Goal: Information Seeking & Learning: Understand process/instructions

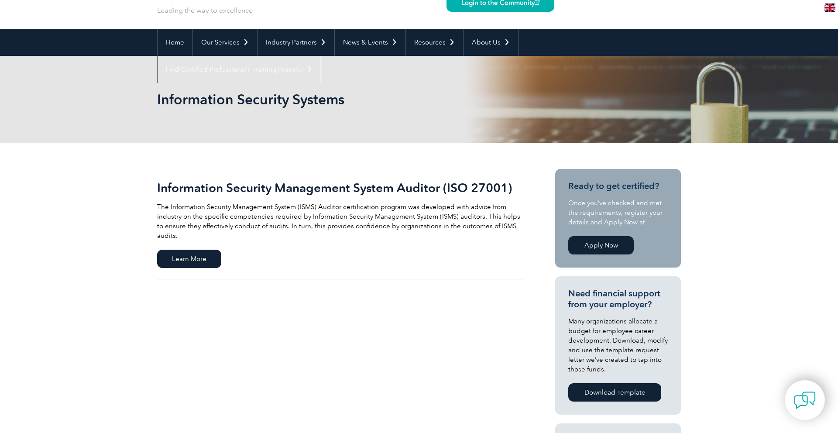
scroll to position [50, 0]
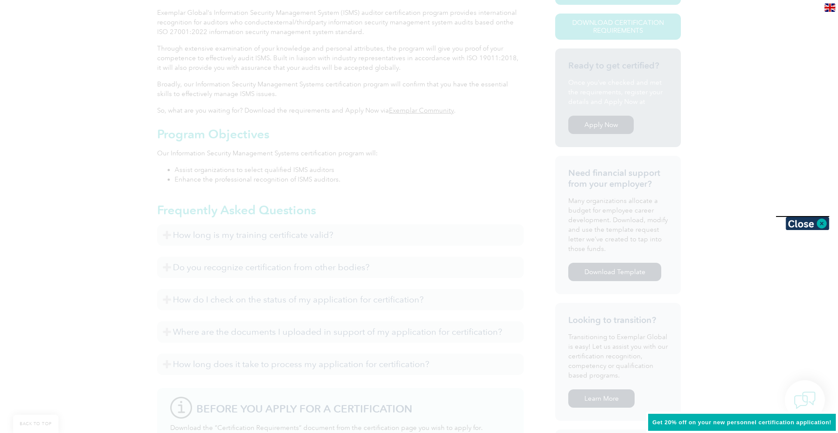
scroll to position [254, 0]
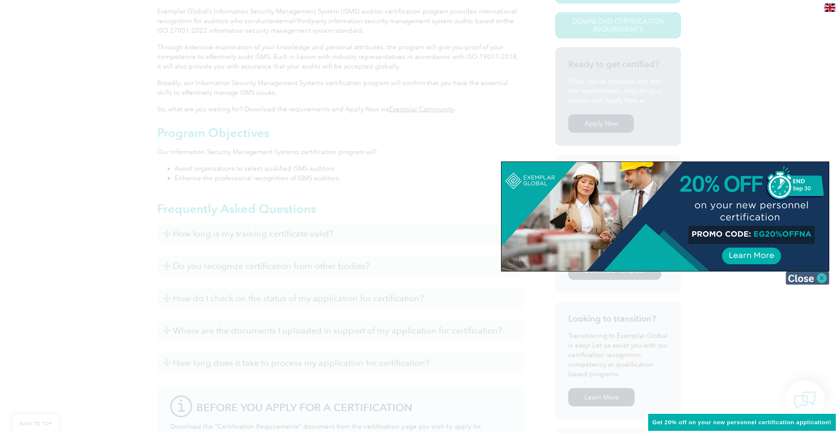
click at [822, 284] on img at bounding box center [808, 277] width 44 height 13
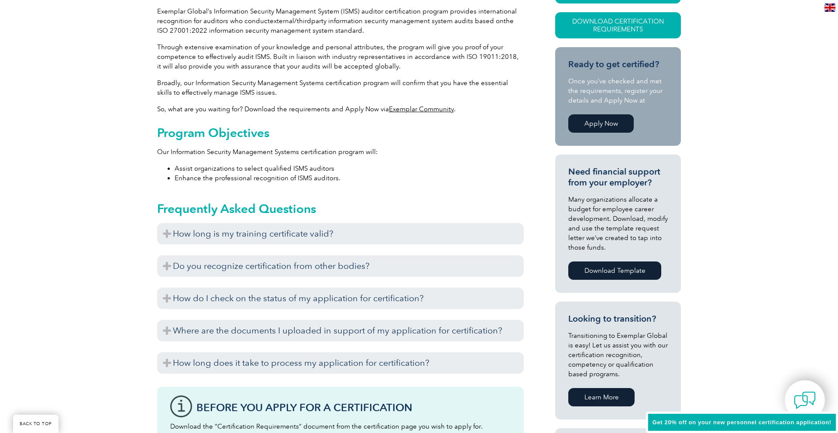
click at [366, 244] on div "Exemplar Global recognizes training completed with training providers who have …" at bounding box center [340, 246] width 367 height 4
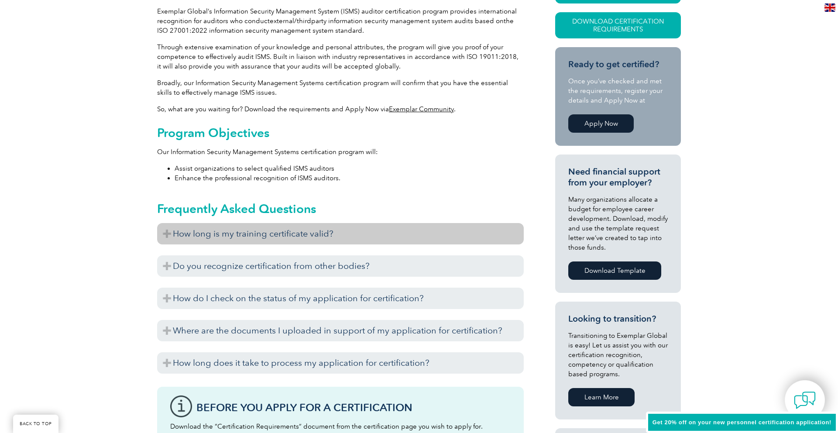
click at [382, 239] on h3 "How long is my training certificate valid?" at bounding box center [340, 233] width 367 height 21
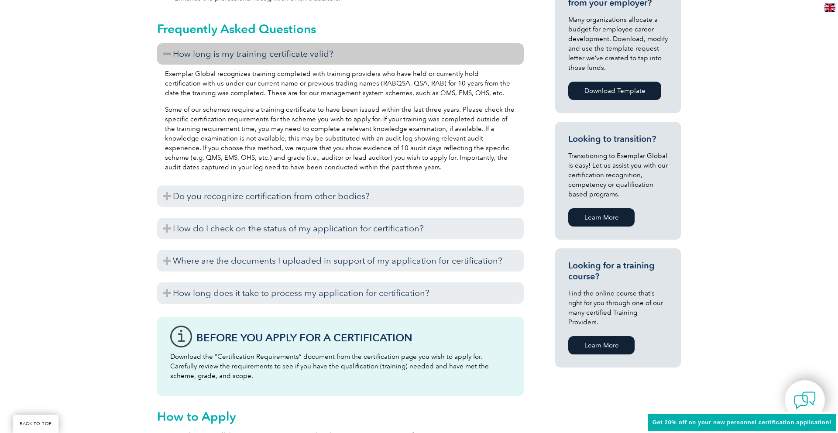
scroll to position [433, 0]
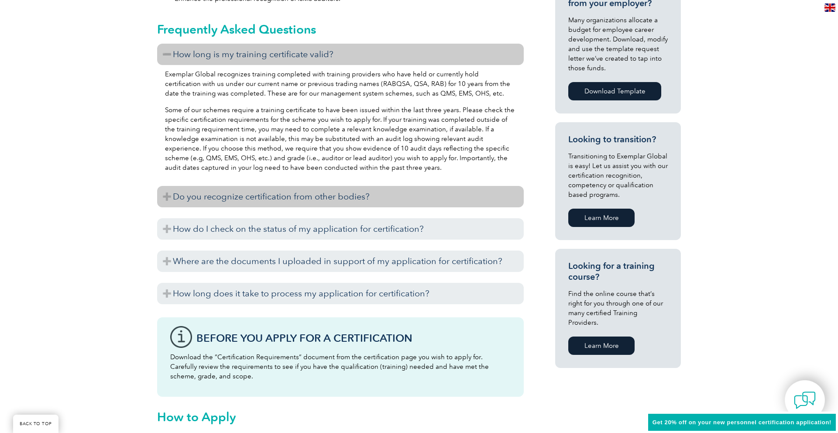
click at [344, 192] on h3 "Do you recognize certification from other bodies?" at bounding box center [340, 196] width 367 height 21
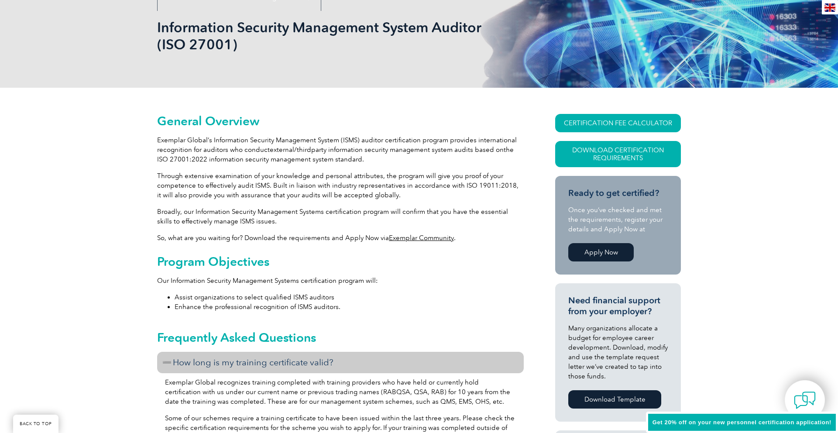
scroll to position [127, 0]
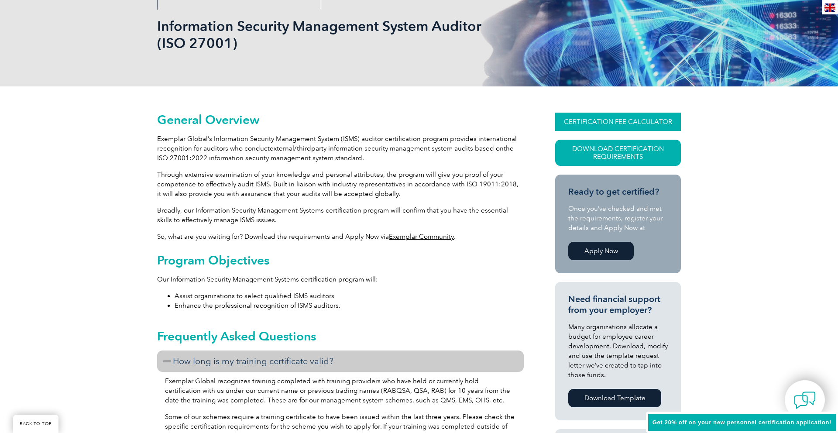
click at [611, 120] on link "CERTIFICATION FEE CALCULATOR" at bounding box center [618, 122] width 126 height 18
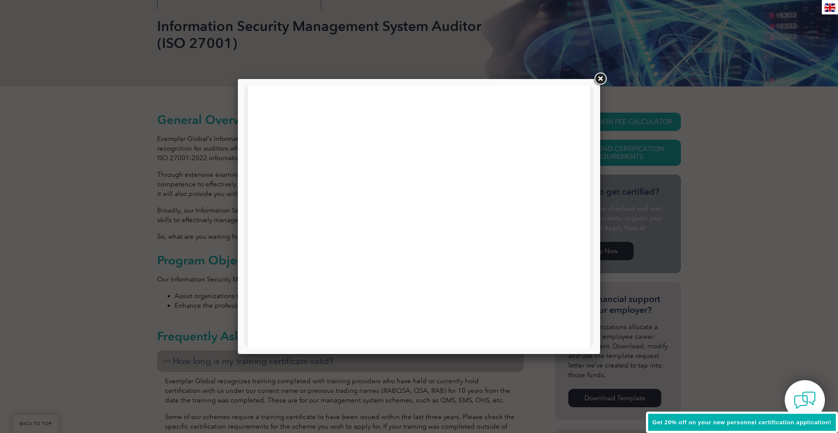
scroll to position [0, 0]
click at [605, 82] on link at bounding box center [600, 79] width 16 height 16
